Goal: Browse casually

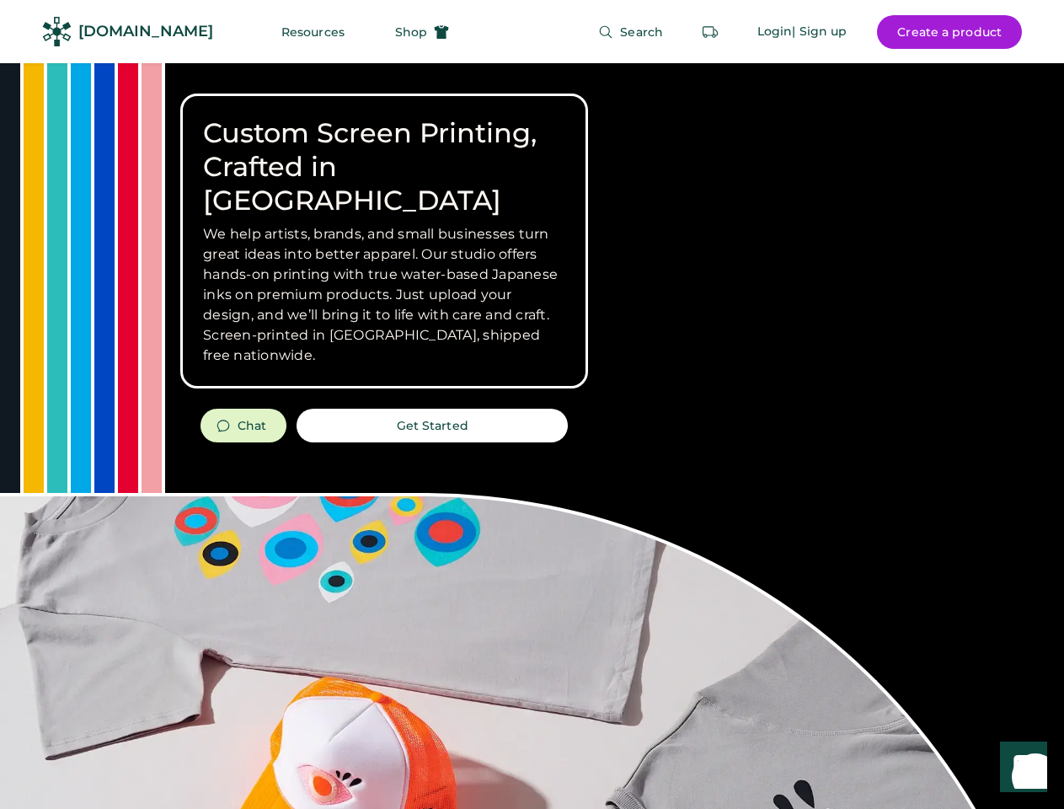
click at [532, 404] on div "Custom Screen Printing, Crafted in [GEOGRAPHIC_DATA] We help artists, brands, a…" at bounding box center [532, 598] width 1064 height 1070
click at [532, 436] on div "Custom Screen Printing, Crafted in [GEOGRAPHIC_DATA] We help artists, brands, a…" at bounding box center [532, 598] width 1064 height 1070
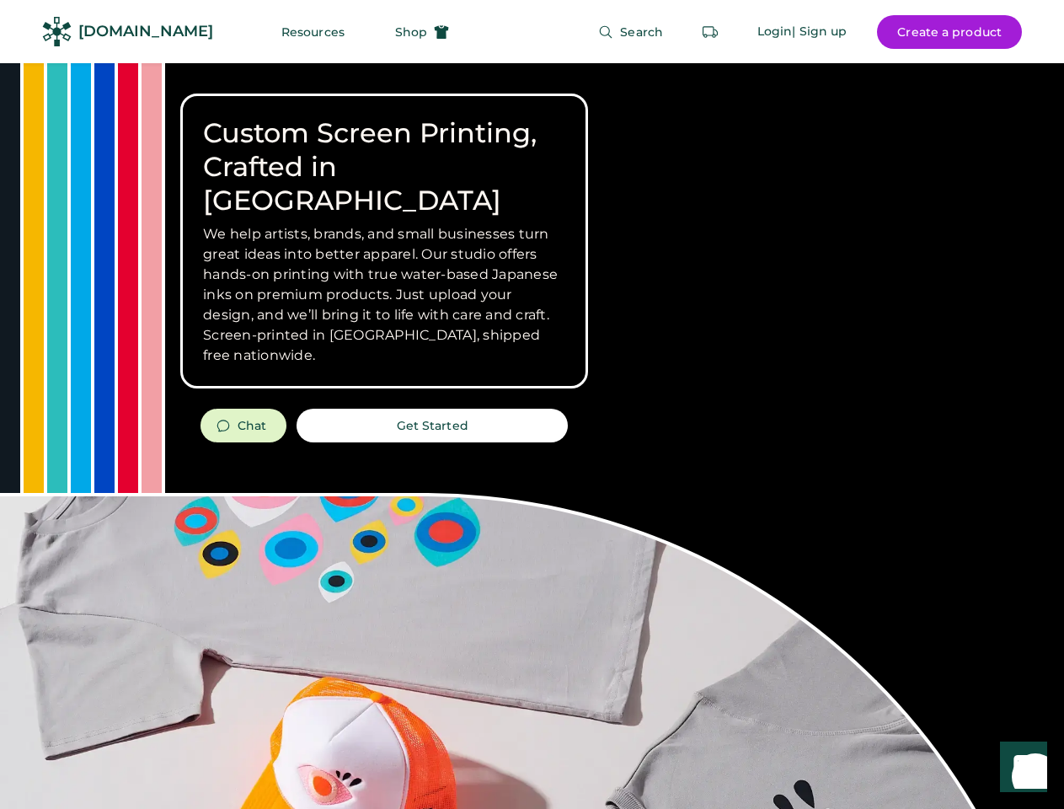
click at [532, 436] on div "Custom Screen Printing, Crafted in [GEOGRAPHIC_DATA] We help artists, brands, a…" at bounding box center [532, 598] width 1064 height 1070
click at [384, 241] on h3 "We help artists, brands, and small businesses turn great ideas into better appa…" at bounding box center [384, 295] width 362 height 142
click at [384, 224] on h3 "We help artists, brands, and small businesses turn great ideas into better appa…" at bounding box center [384, 295] width 362 height 142
click at [384, 150] on h1 "Custom Screen Printing, Crafted in [GEOGRAPHIC_DATA]" at bounding box center [384, 166] width 362 height 101
